Goal: Information Seeking & Learning: Find specific fact

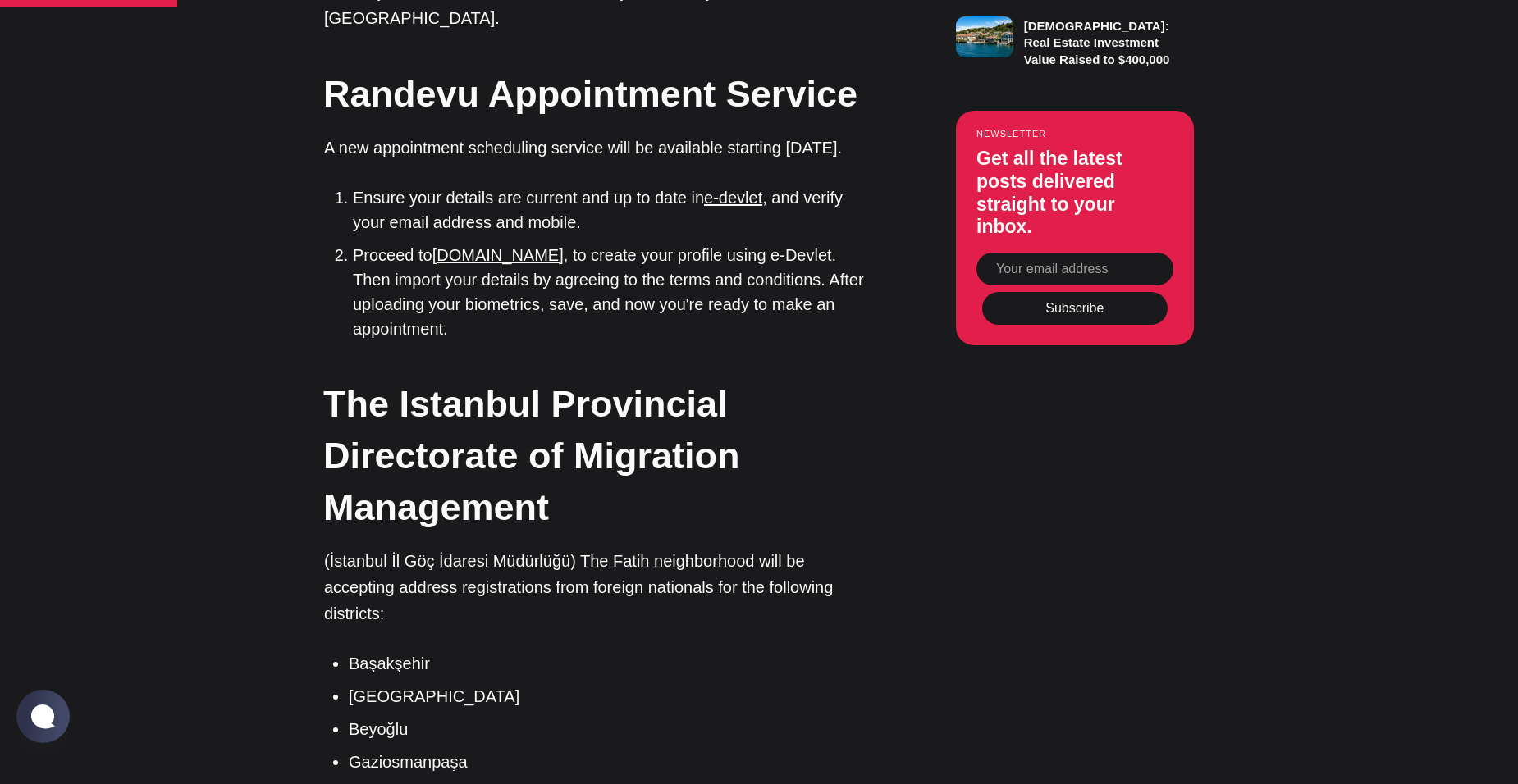
scroll to position [1722, 0]
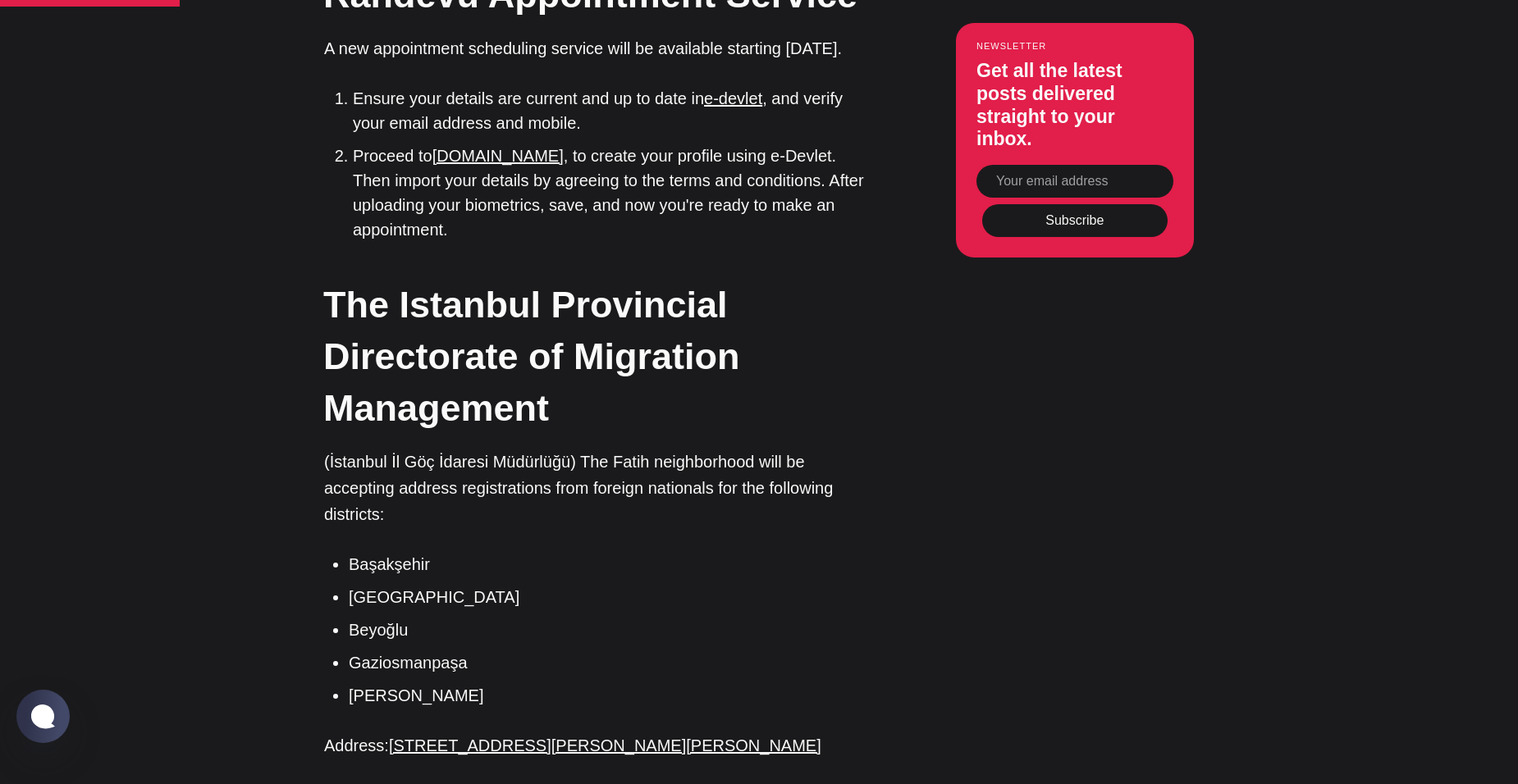
click at [348, 448] on p "(İstanbul İl Göç İdaresi Müdürlüğü) The Fatih neighborhood will be accepting ad…" at bounding box center [599, 488] width 550 height 79
type textarea "[GEOGRAPHIC_DATA]"
click at [348, 448] on p "(İstanbul İl Göç İdaresi Müdürlüğü) The Fatih neighborhood will be accepting ad…" at bounding box center [599, 488] width 550 height 79
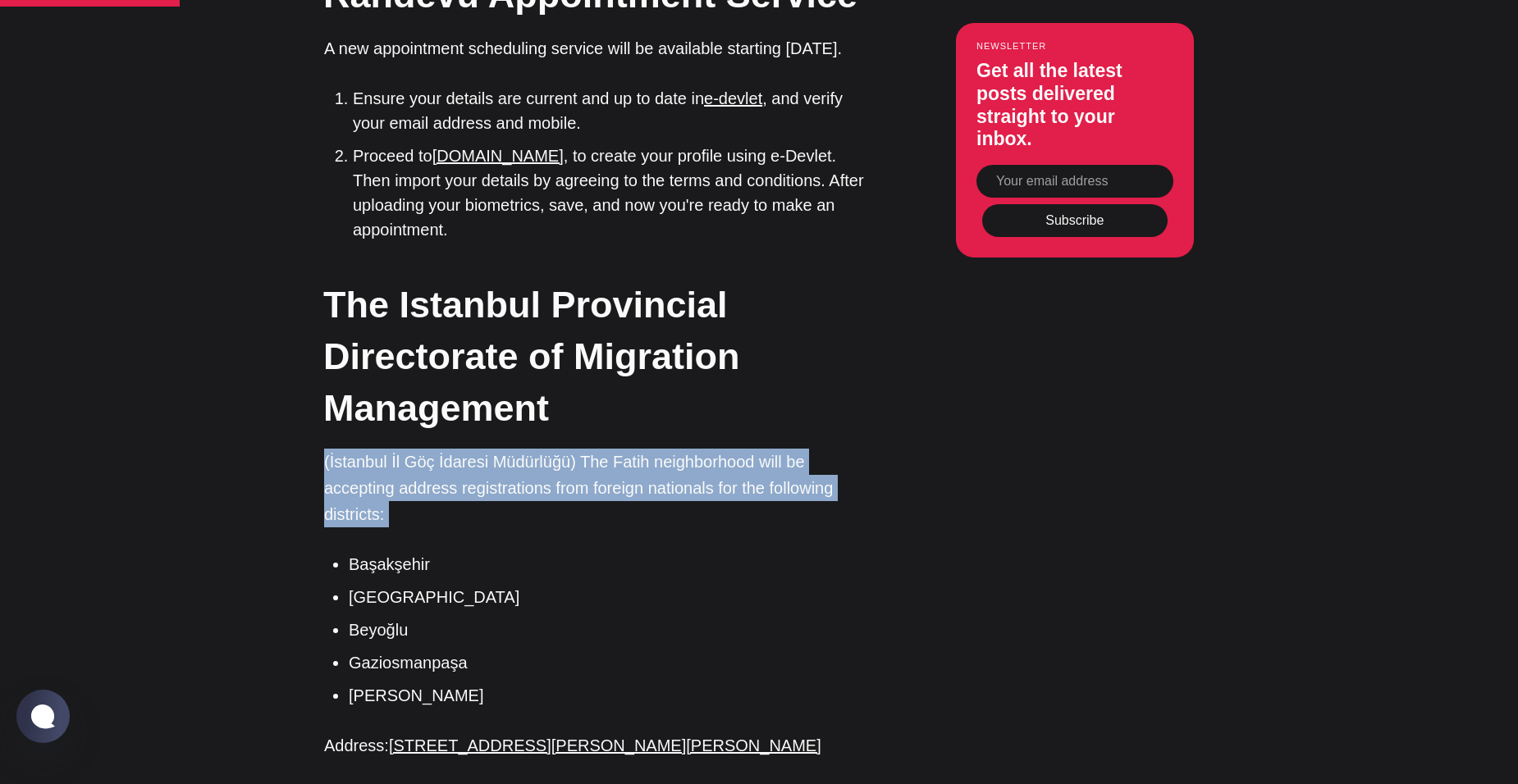
click at [348, 448] on p "(İstanbul İl Göç İdaresi Müdürlüğü) The Fatih neighborhood will be accepting ad…" at bounding box center [599, 488] width 550 height 79
drag, startPoint x: 348, startPoint y: 362, endPoint x: 412, endPoint y: 396, distance: 72.5
click at [412, 448] on p "(İstanbul İl Göç İdaresi Müdürlüğü) The Fatih neighborhood will be accepting ad…" at bounding box center [599, 488] width 550 height 79
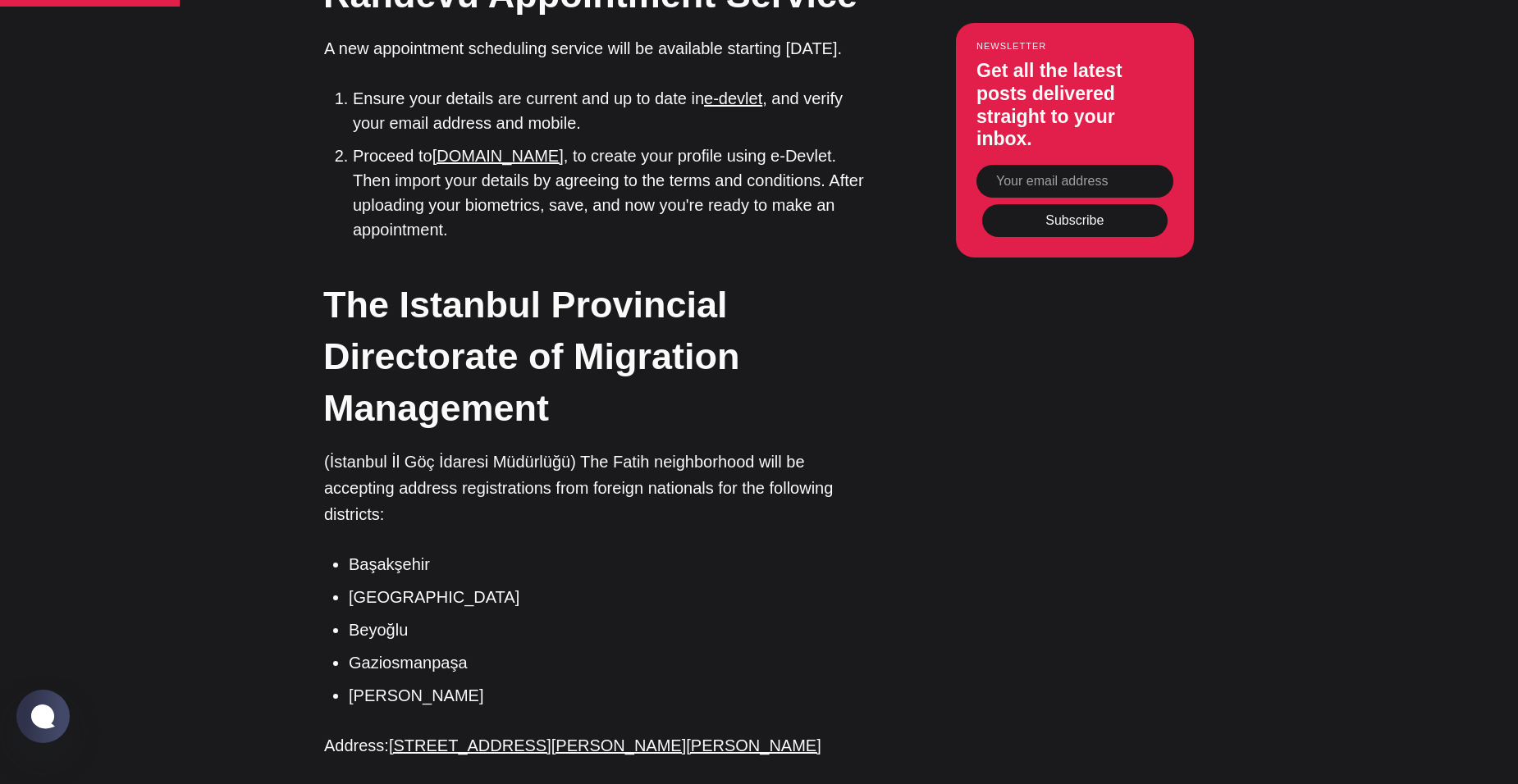
click at [353, 448] on p "(İstanbul İl Göç İdaresi Müdürlüğü) The Fatih neighborhood will be accepting ad…" at bounding box center [599, 488] width 550 height 79
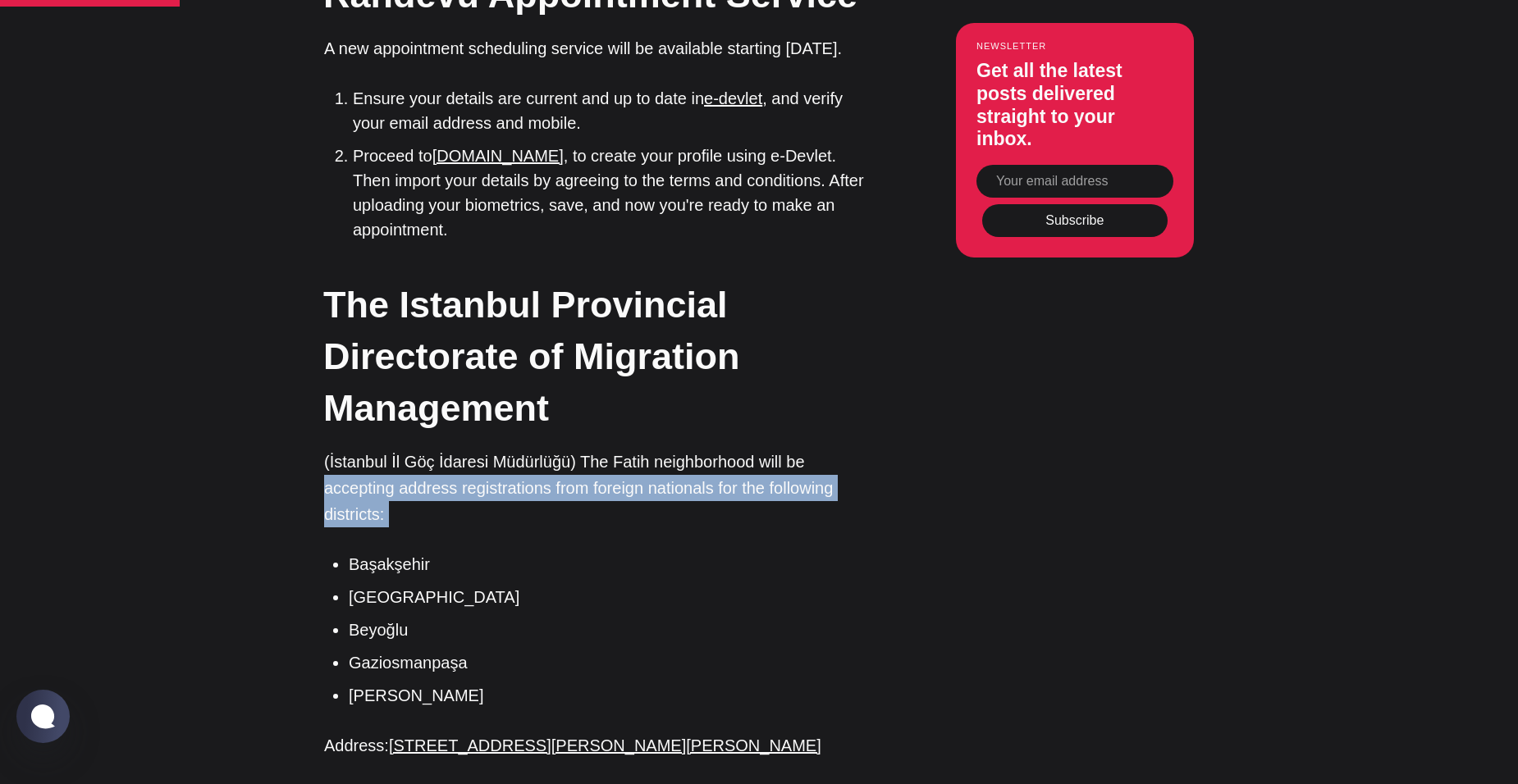
drag, startPoint x: 353, startPoint y: 394, endPoint x: 410, endPoint y: 426, distance: 65.4
click at [410, 448] on p "(İstanbul İl Göç İdaresi Müdürlüğü) The Fatih neighborhood will be accepting ad…" at bounding box center [599, 488] width 550 height 79
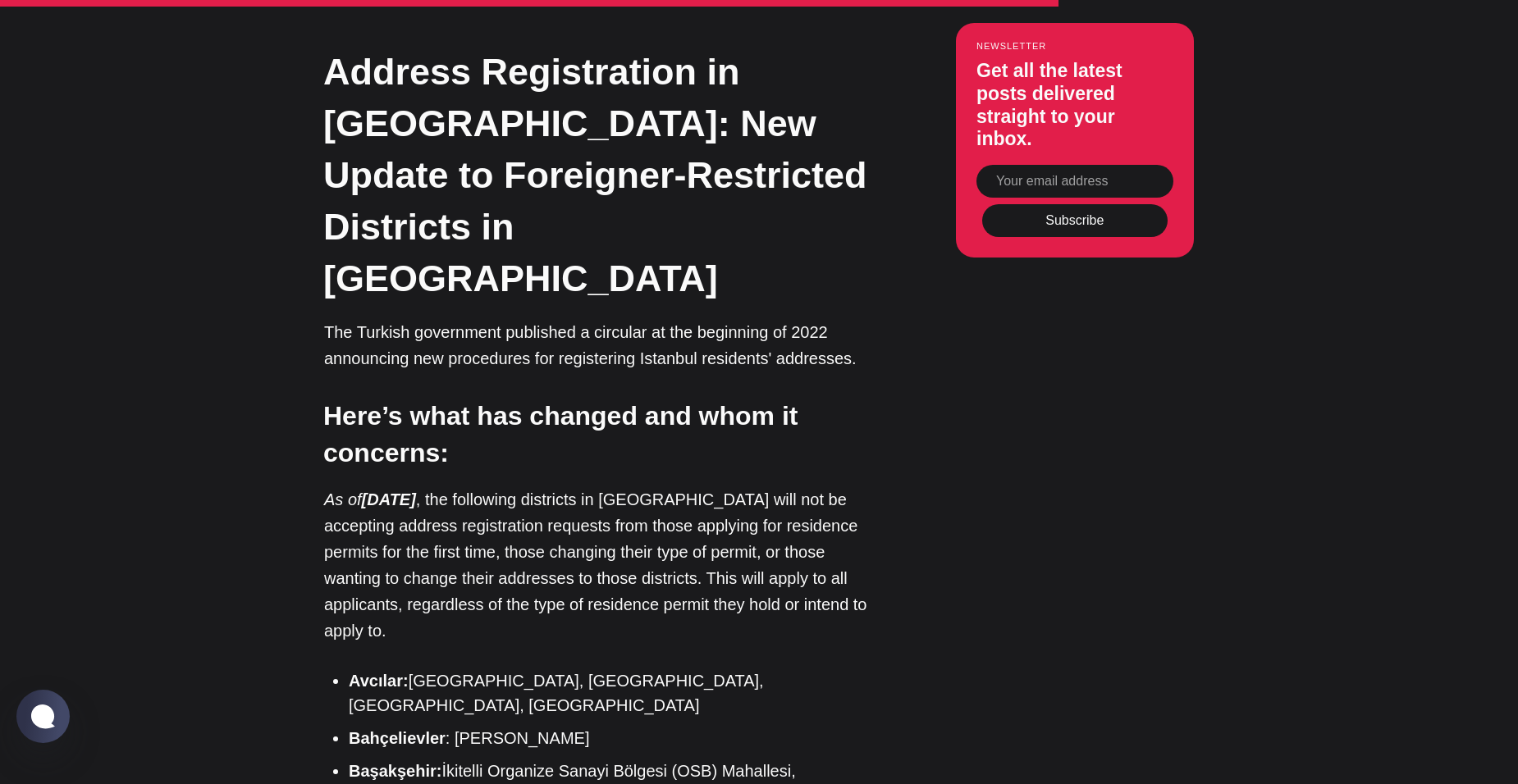
scroll to position [5494, 0]
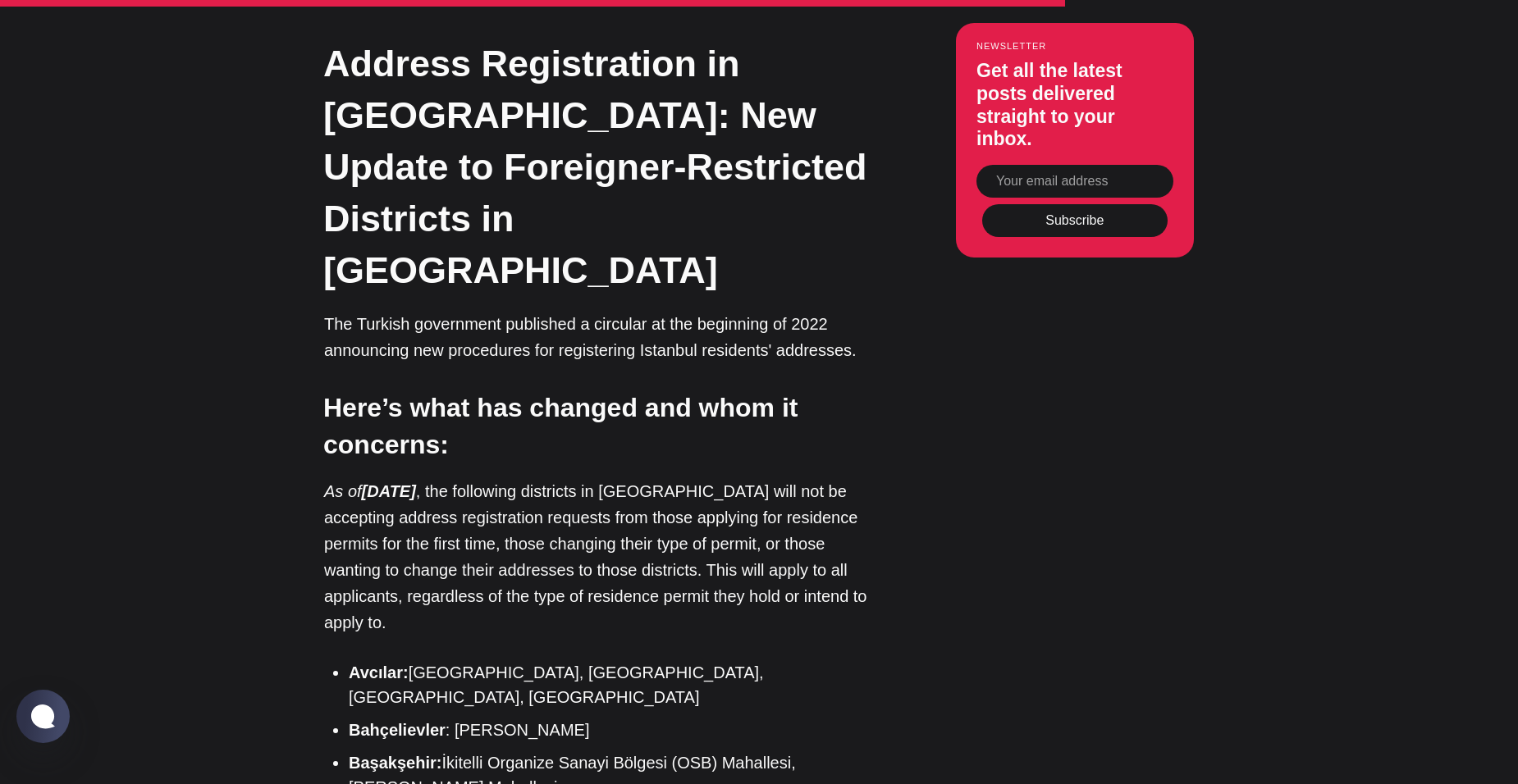
click at [416, 482] on strong "[DATE]" at bounding box center [388, 490] width 54 height 18
drag, startPoint x: 454, startPoint y: 288, endPoint x: 576, endPoint y: 714, distance: 443.1
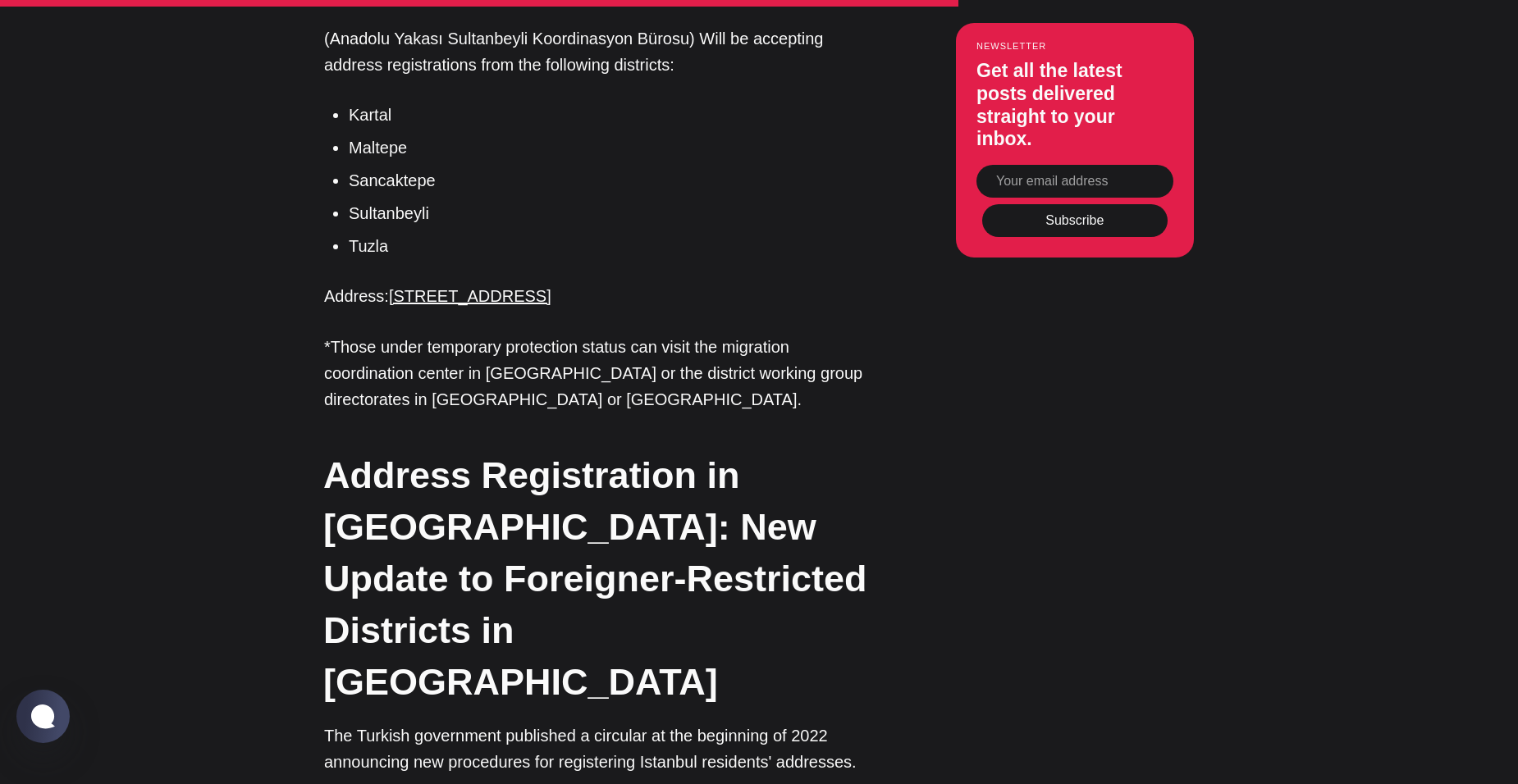
scroll to position [5084, 0]
